Goal: Task Accomplishment & Management: Use online tool/utility

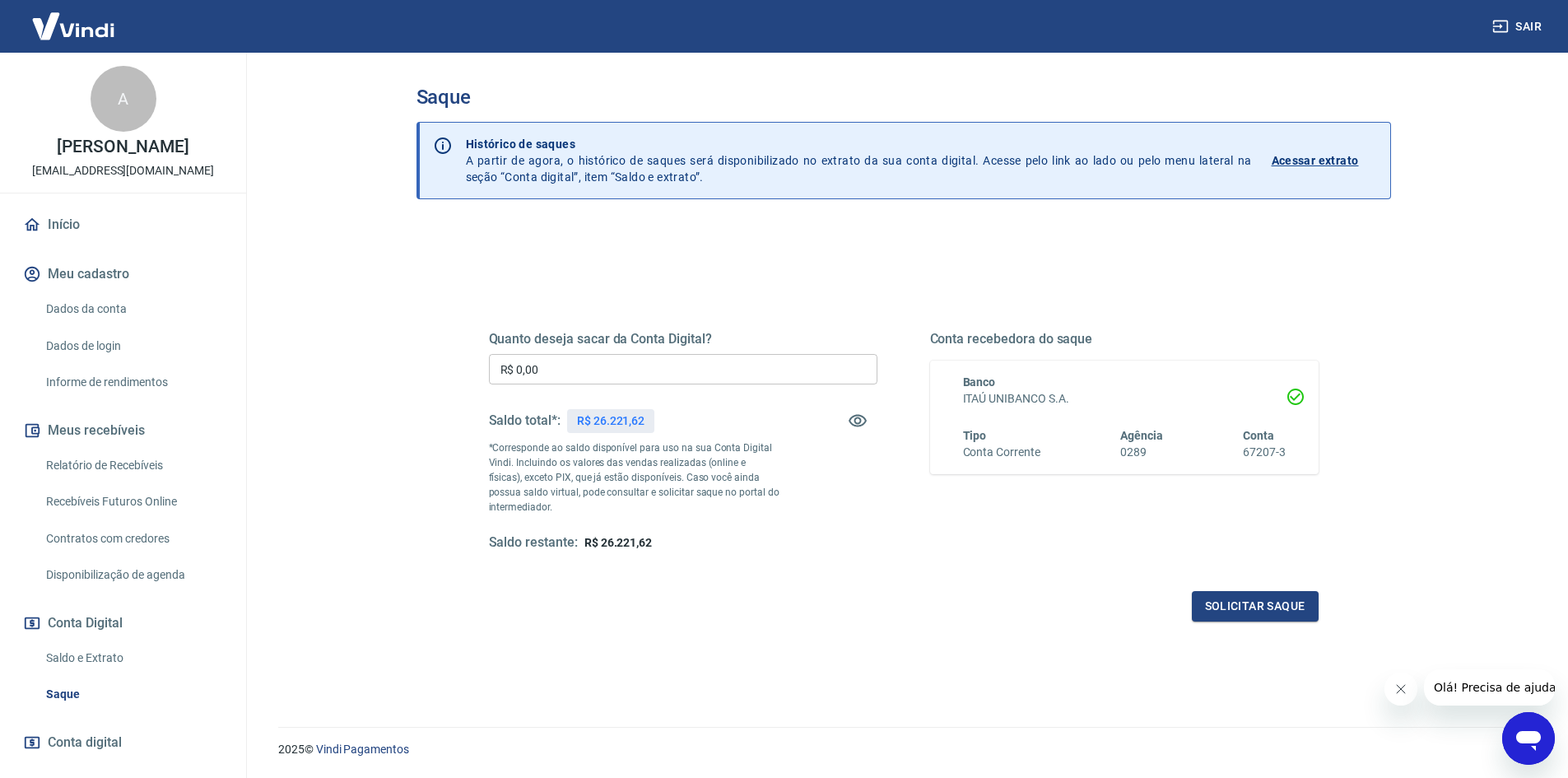
click at [595, 368] on input "R$ 0,00" at bounding box center [682, 369] width 388 height 31
type input "R$ 26.221,62"
click at [1274, 607] on button "Solicitar saque" at bounding box center [1255, 607] width 127 height 31
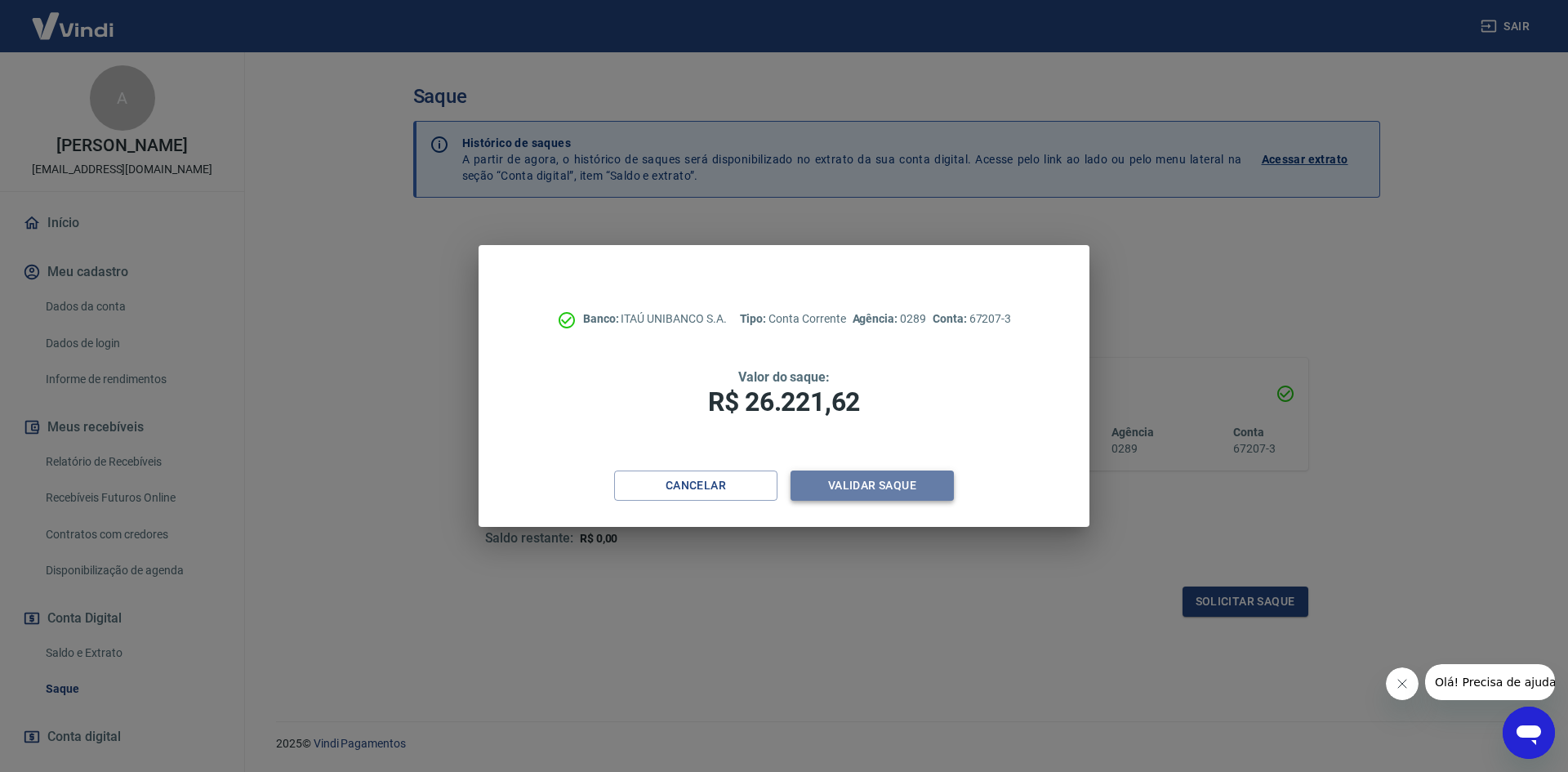
click at [915, 484] on button "Validar saque" at bounding box center [872, 486] width 163 height 30
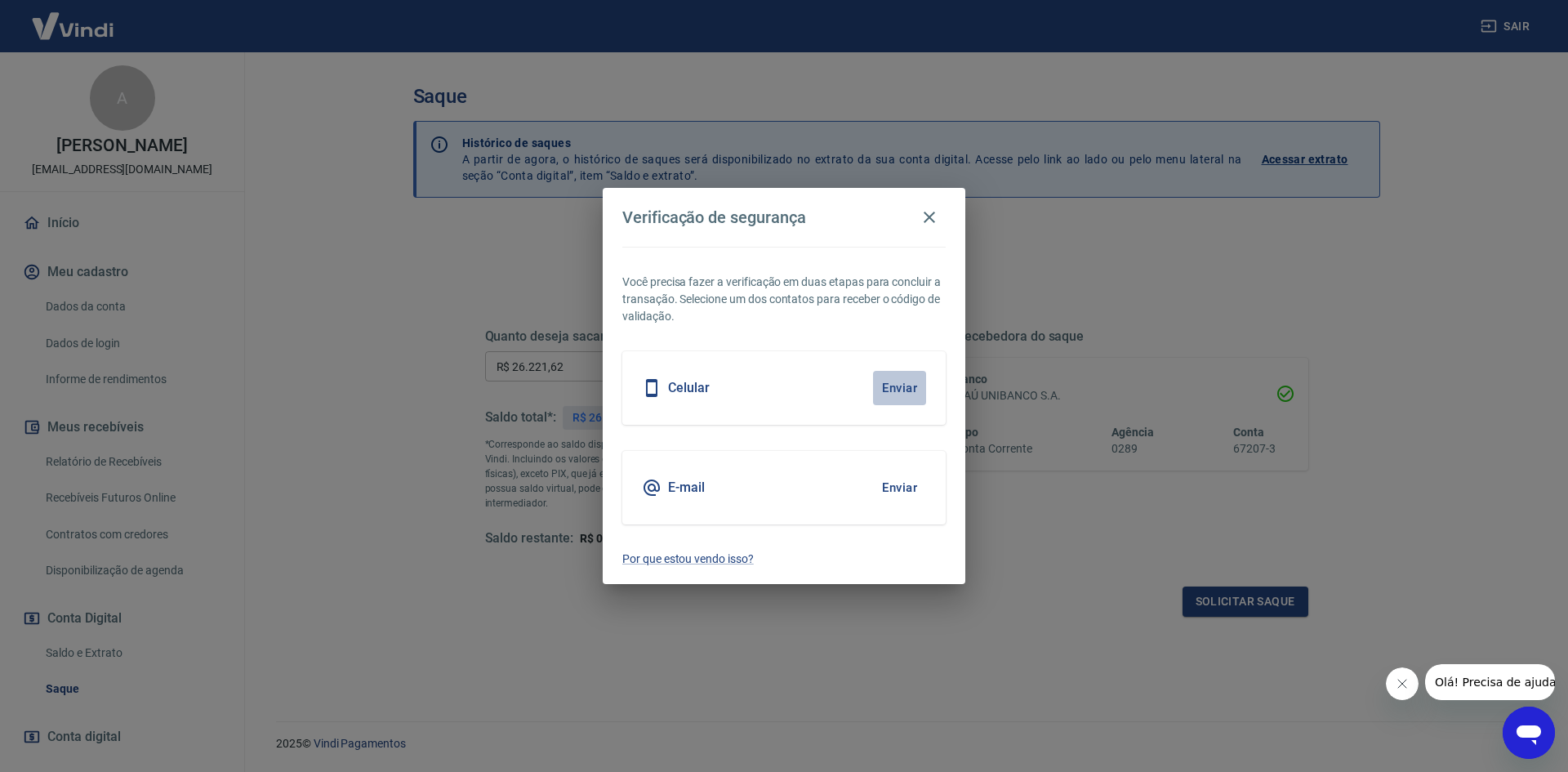
click at [897, 389] on button "Enviar" at bounding box center [899, 388] width 53 height 35
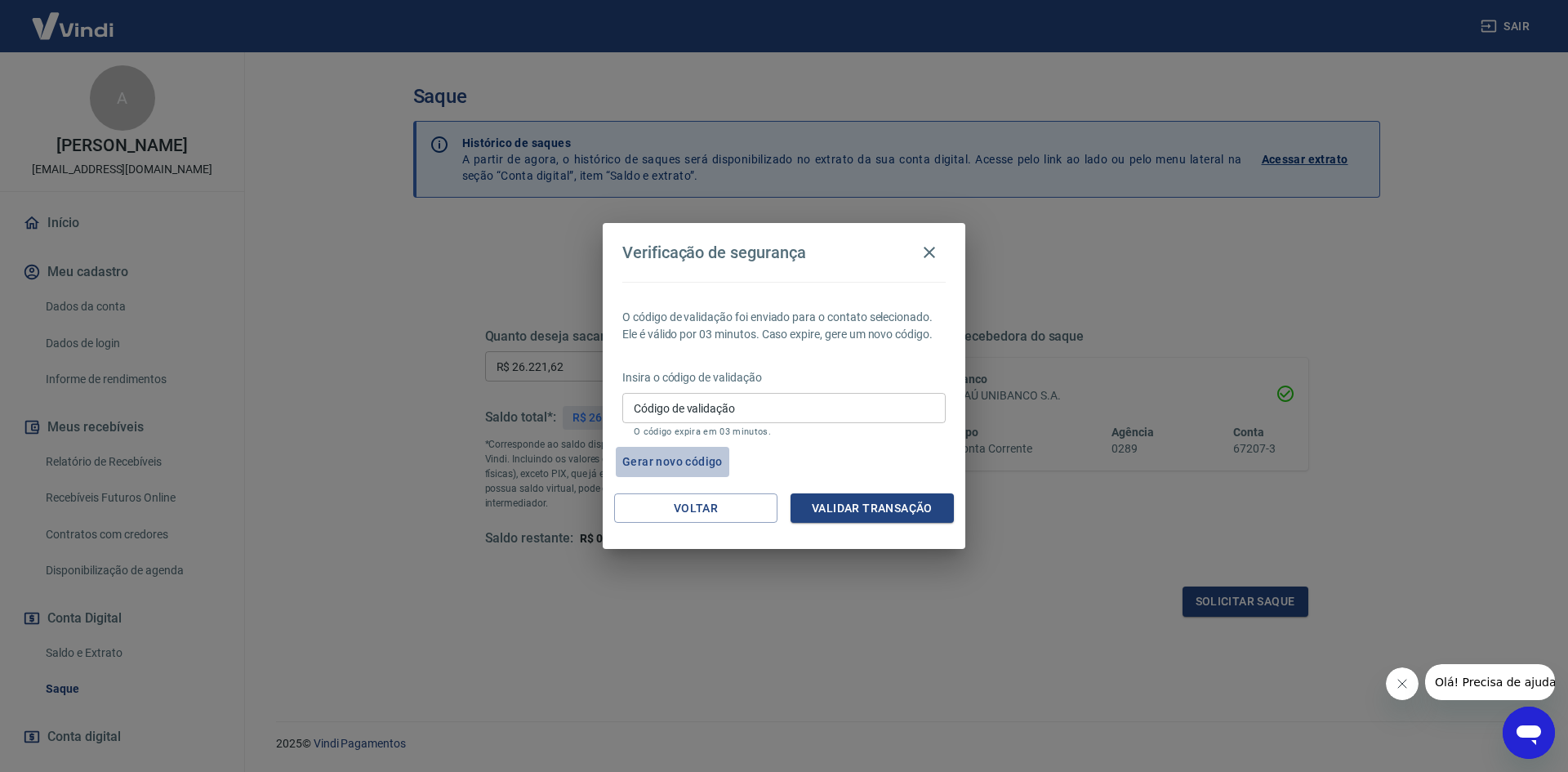
click at [690, 454] on button "Gerar novo código" at bounding box center [672, 462] width 113 height 30
click at [719, 405] on input "Código de validação" at bounding box center [784, 408] width 323 height 30
type input "864377"
click at [825, 508] on button "Validar transação" at bounding box center [872, 509] width 163 height 30
